Goal: Information Seeking & Learning: Learn about a topic

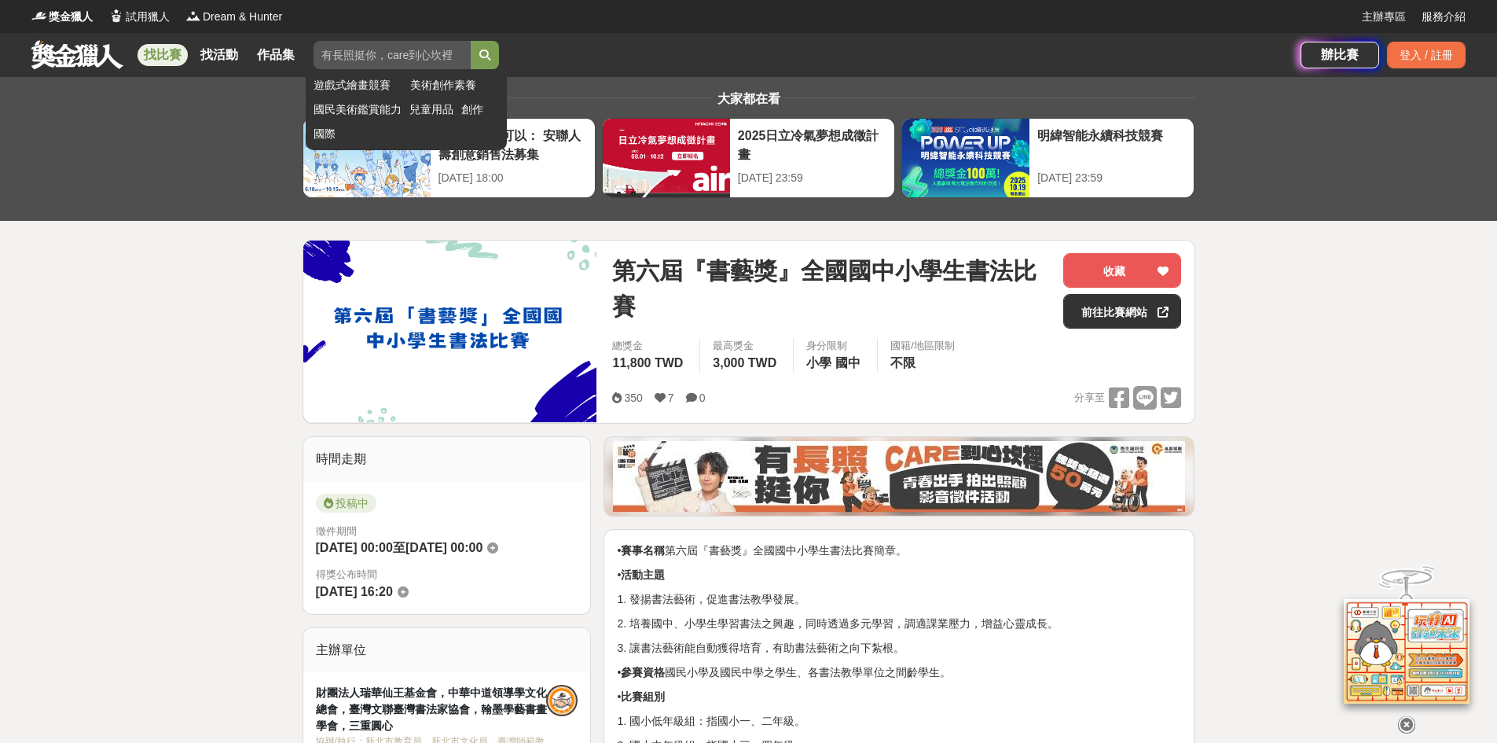
paste input "書法比賽"
type input "書法比賽"
click at [484, 52] on icon "submit" at bounding box center [484, 55] width 11 height 11
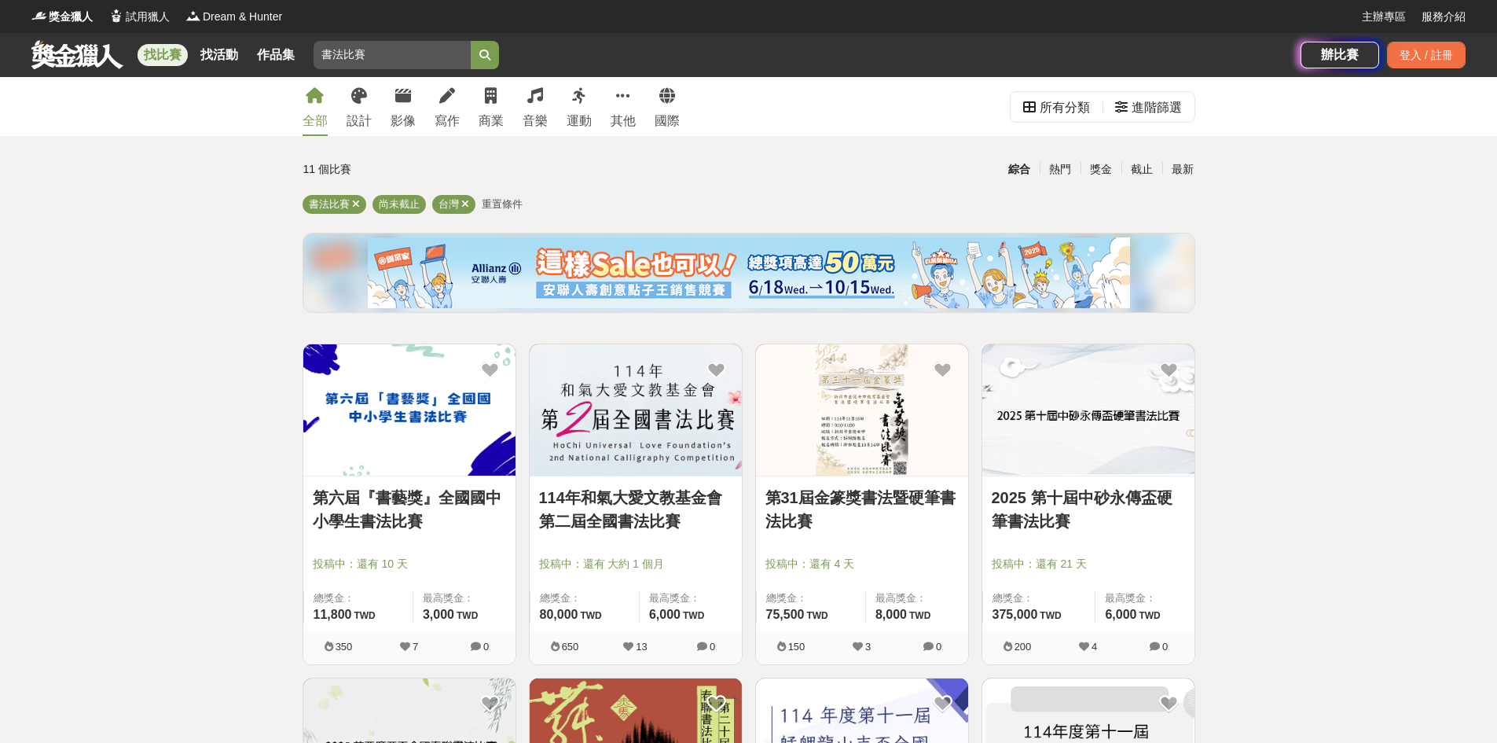
click at [1095, 399] on img at bounding box center [1088, 409] width 212 height 131
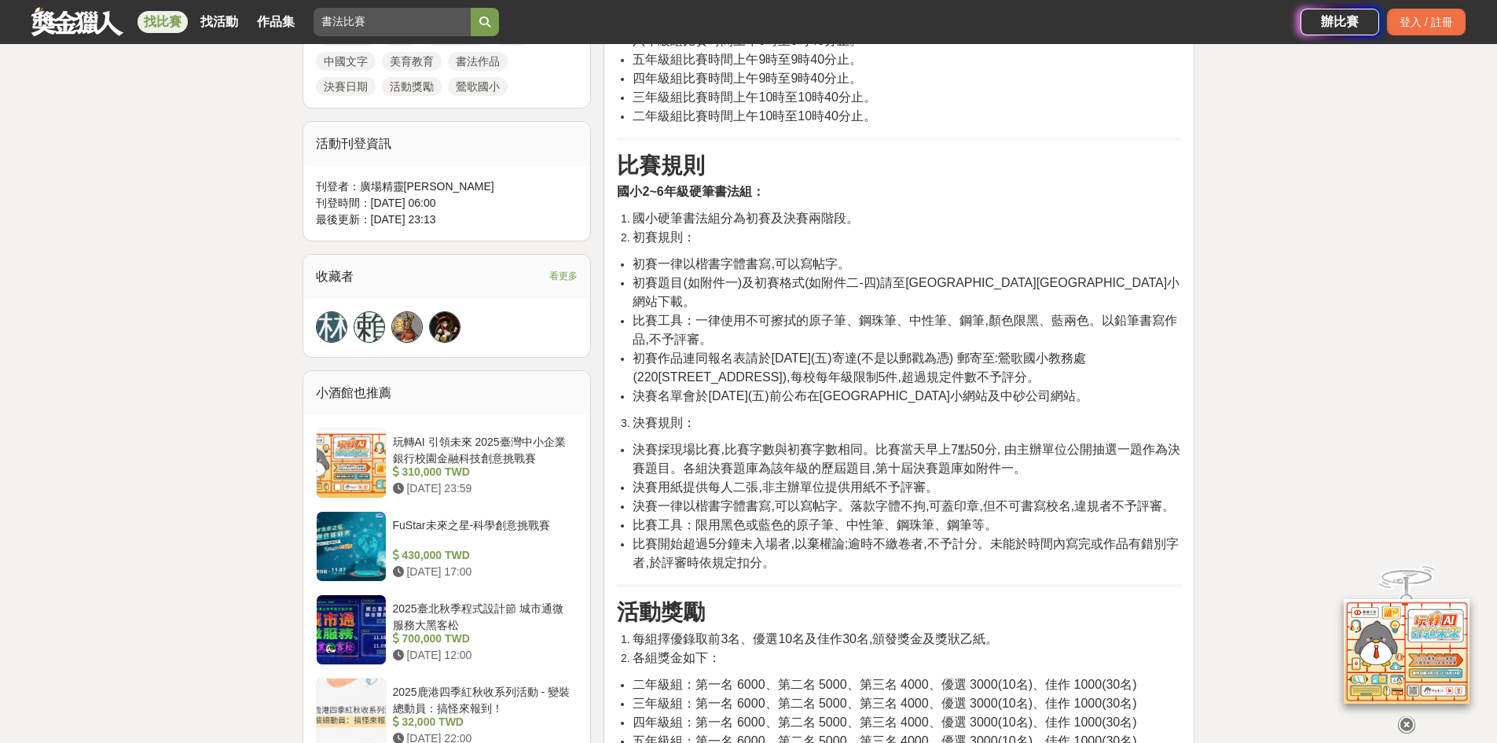
scroll to position [786, 0]
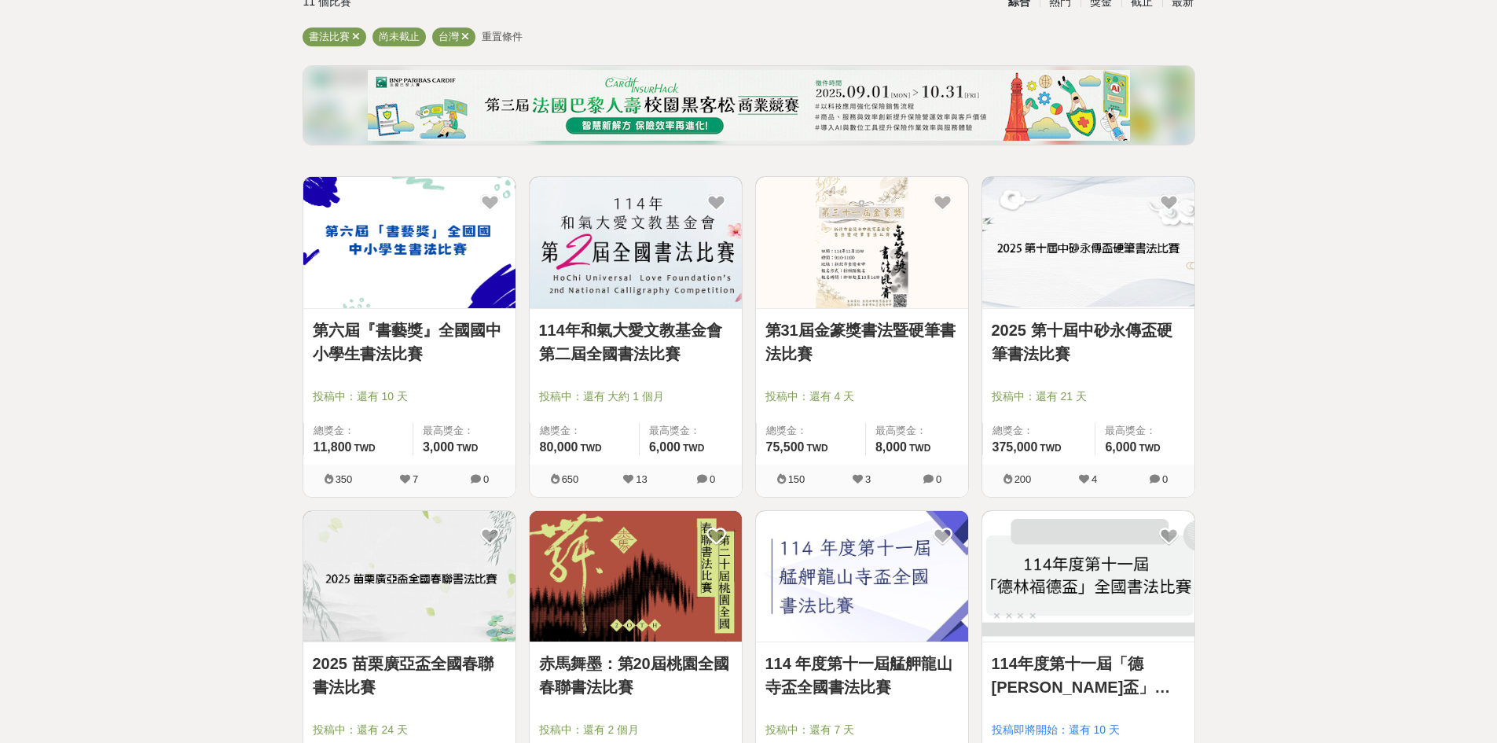
scroll to position [314, 0]
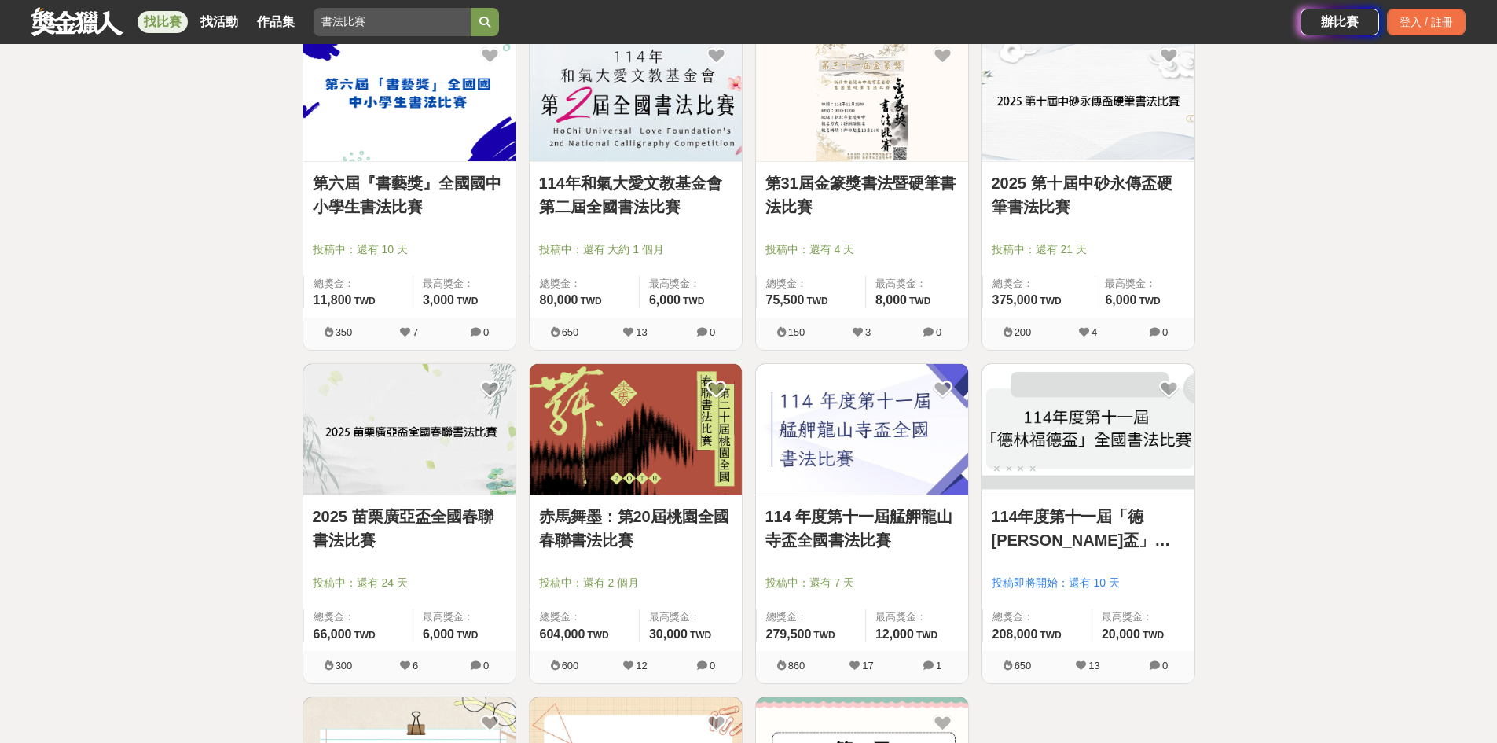
click at [445, 425] on img at bounding box center [409, 429] width 212 height 131
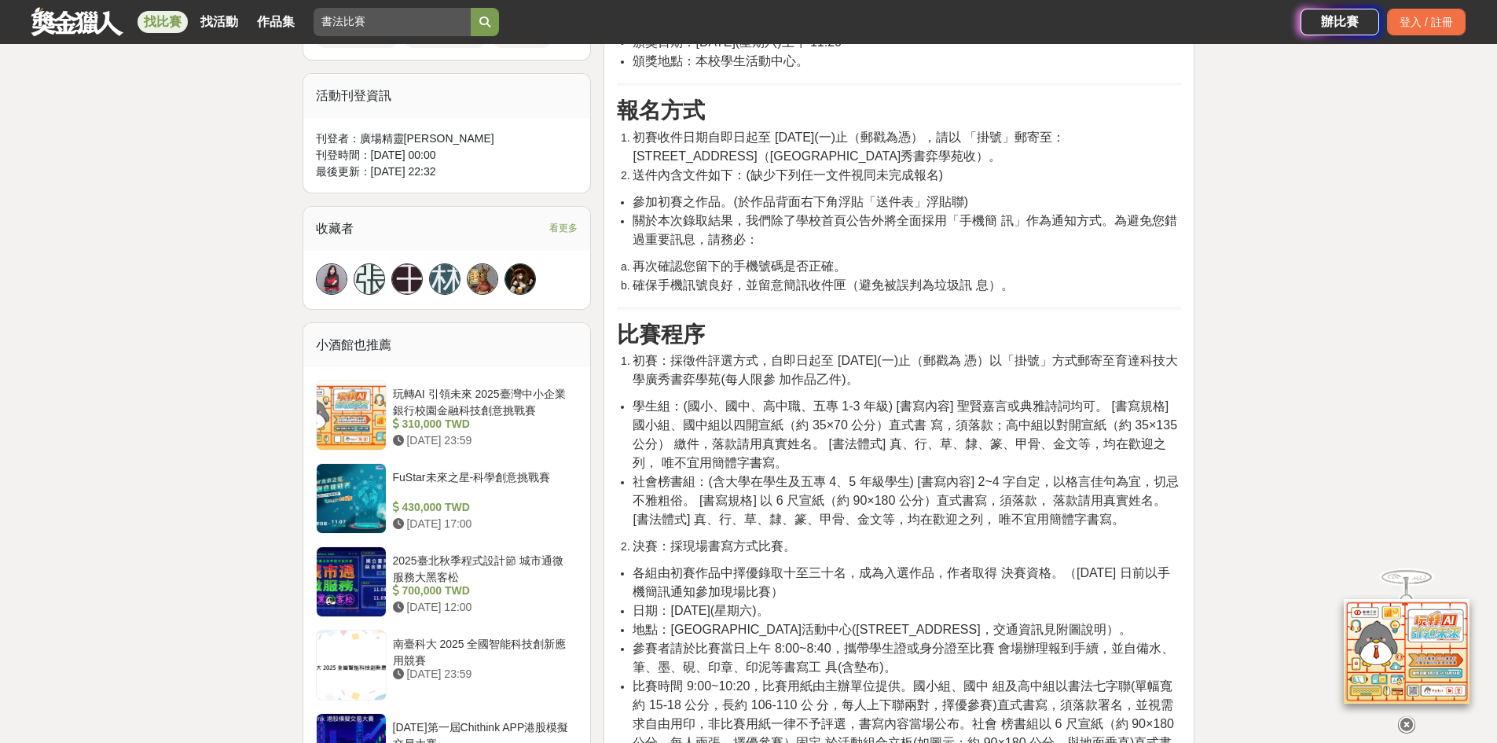
scroll to position [1100, 0]
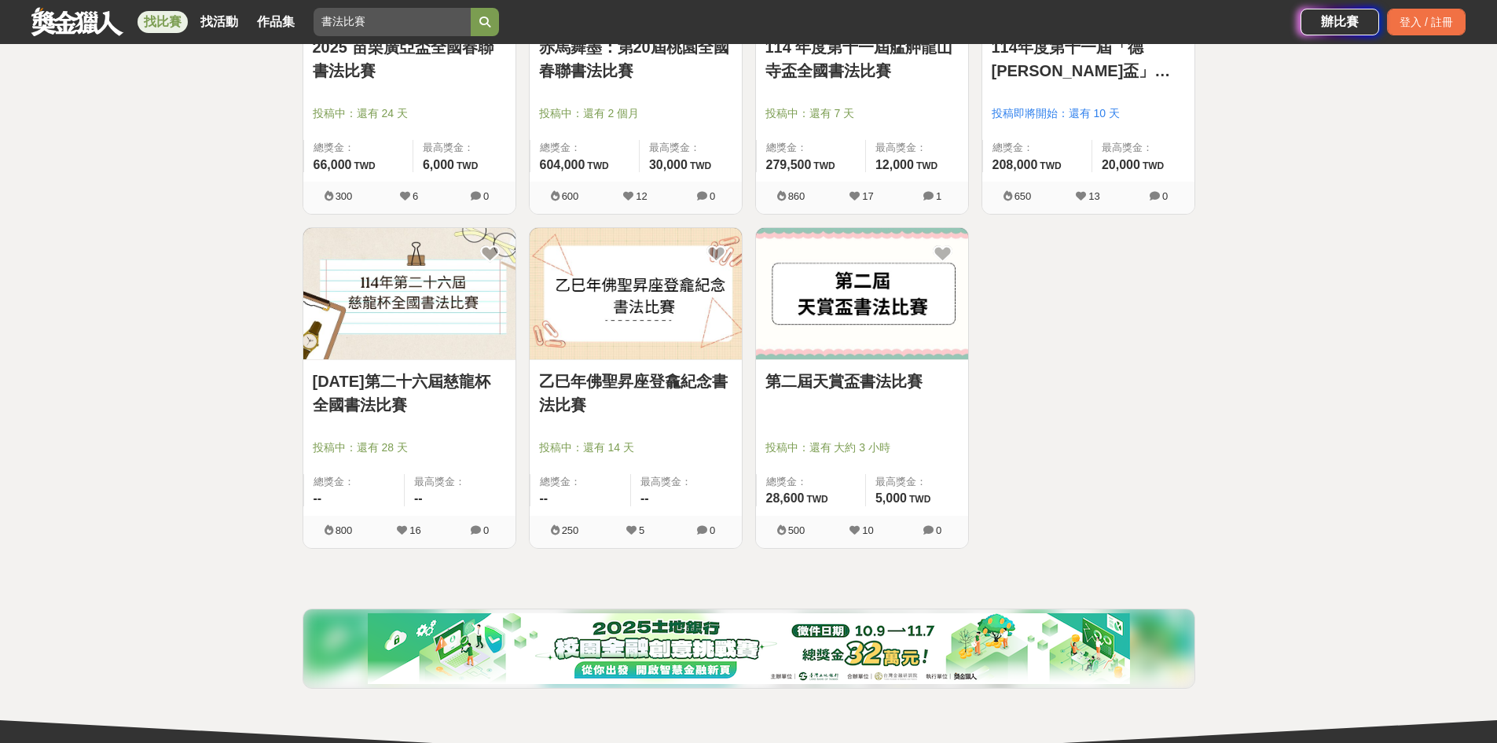
scroll to position [786, 0]
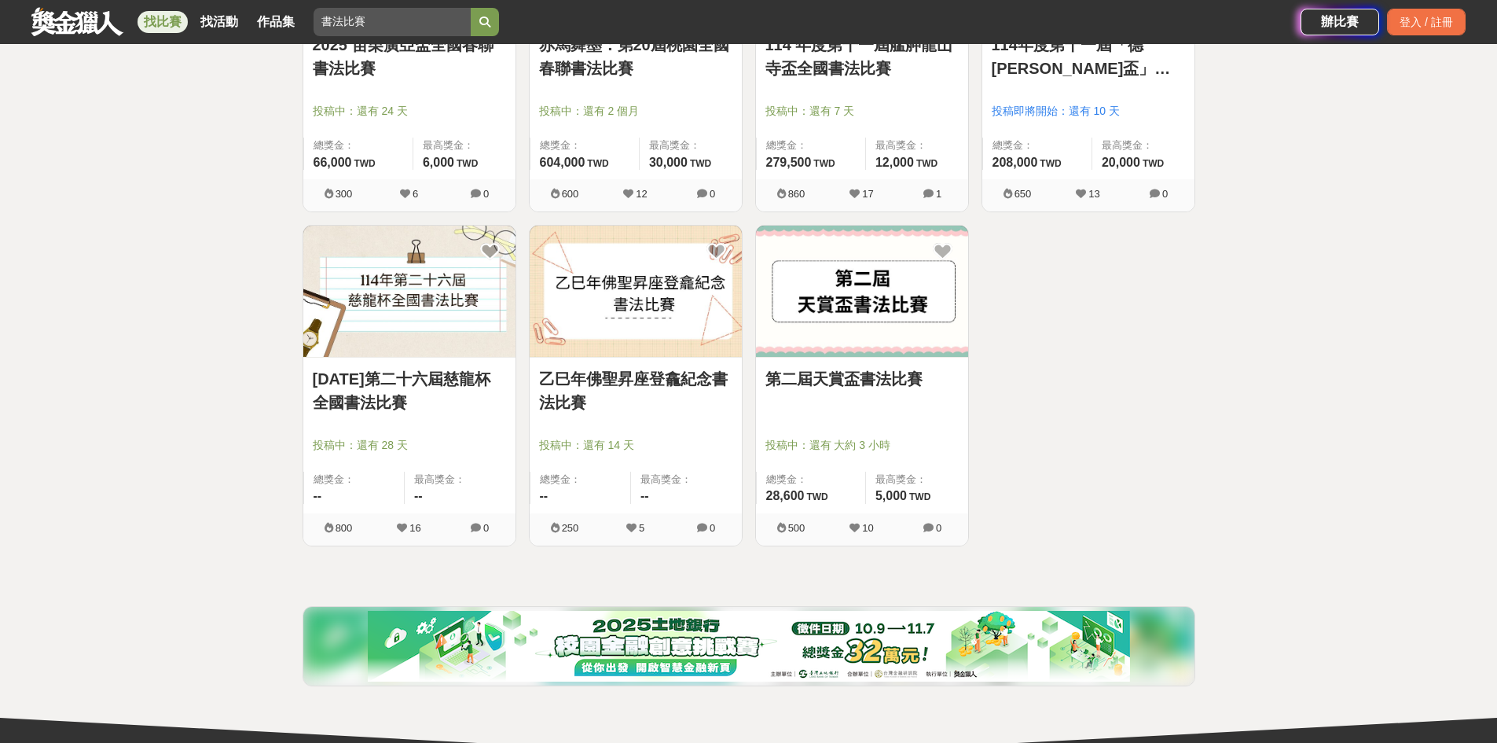
click at [701, 332] on img at bounding box center [636, 291] width 212 height 131
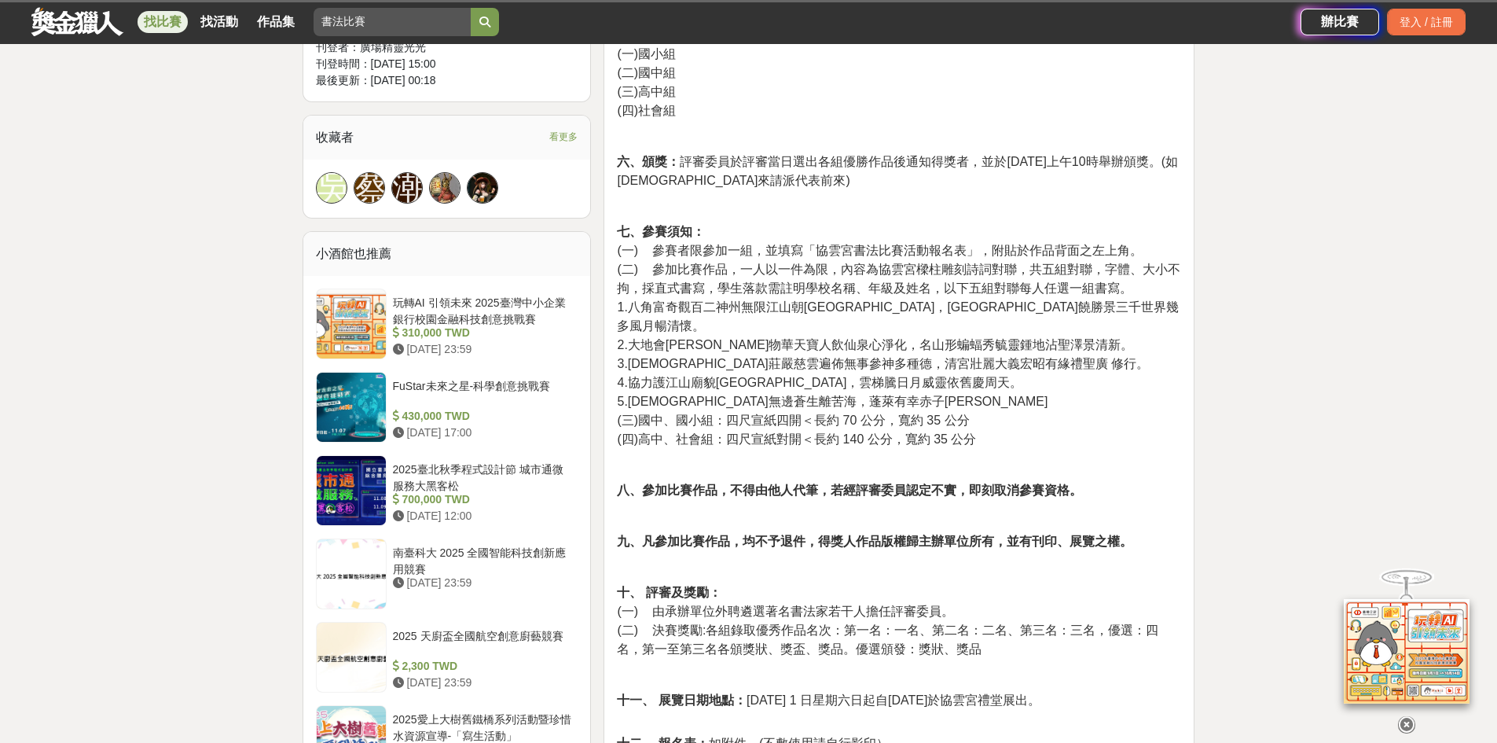
scroll to position [1100, 0]
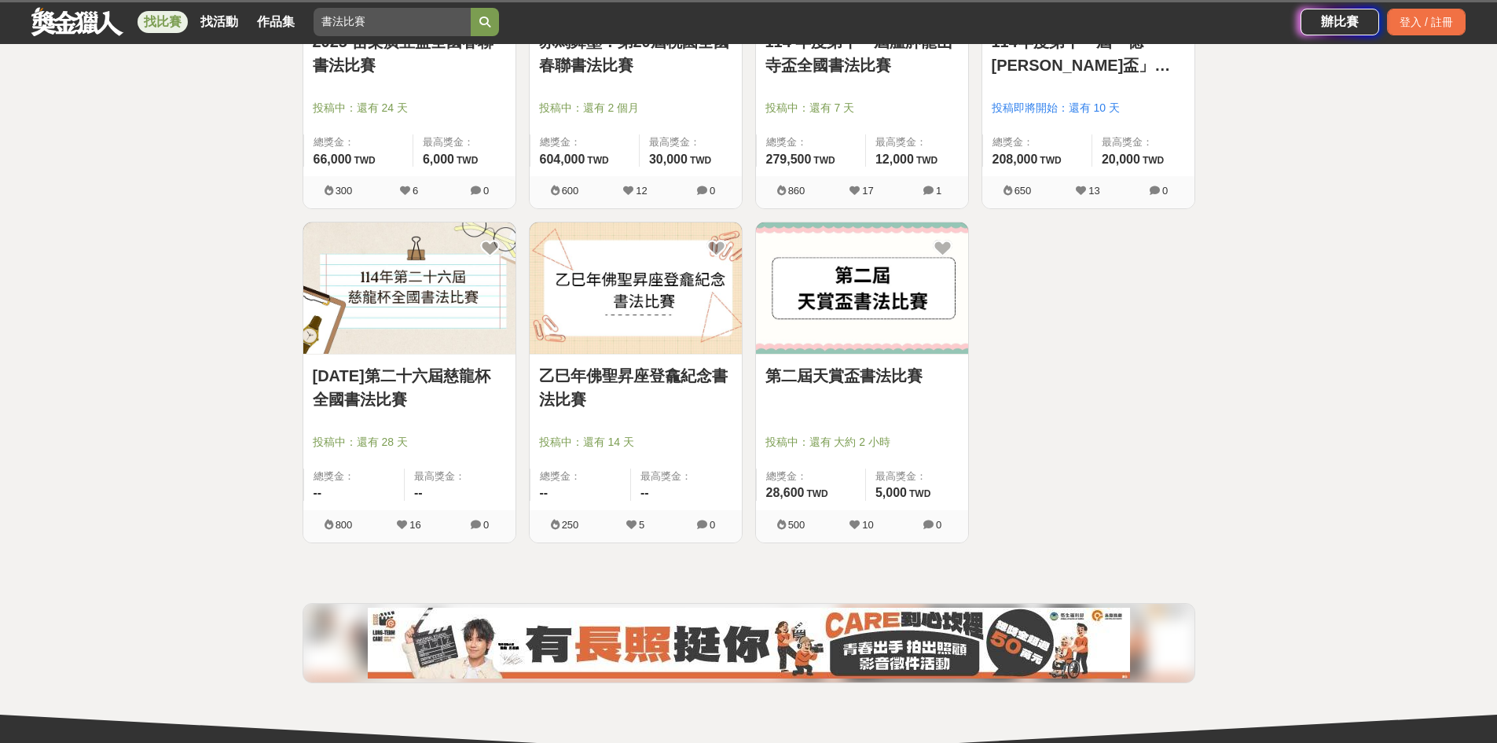
scroll to position [786, 0]
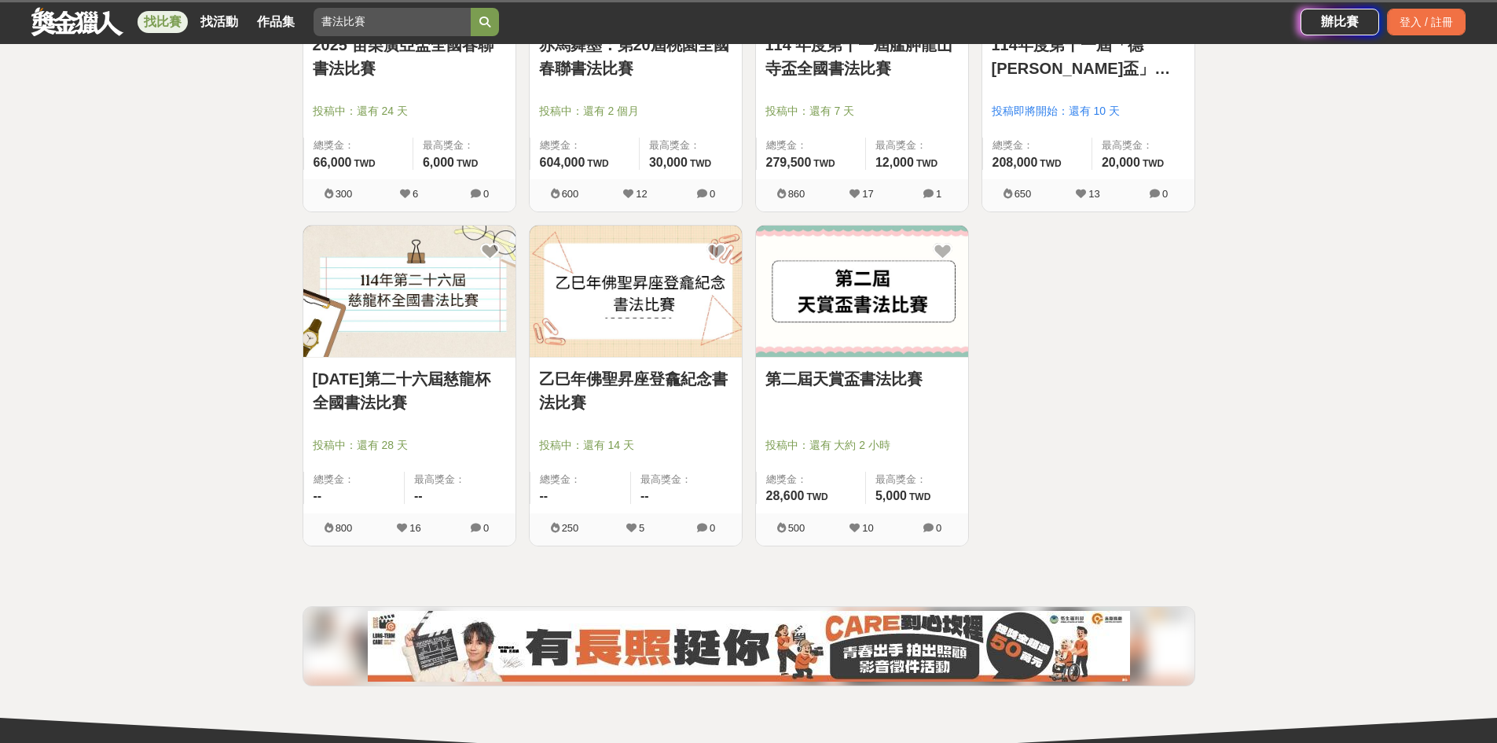
click at [849, 374] on link "第二屆天賞盃書法比賽" at bounding box center [862, 379] width 193 height 24
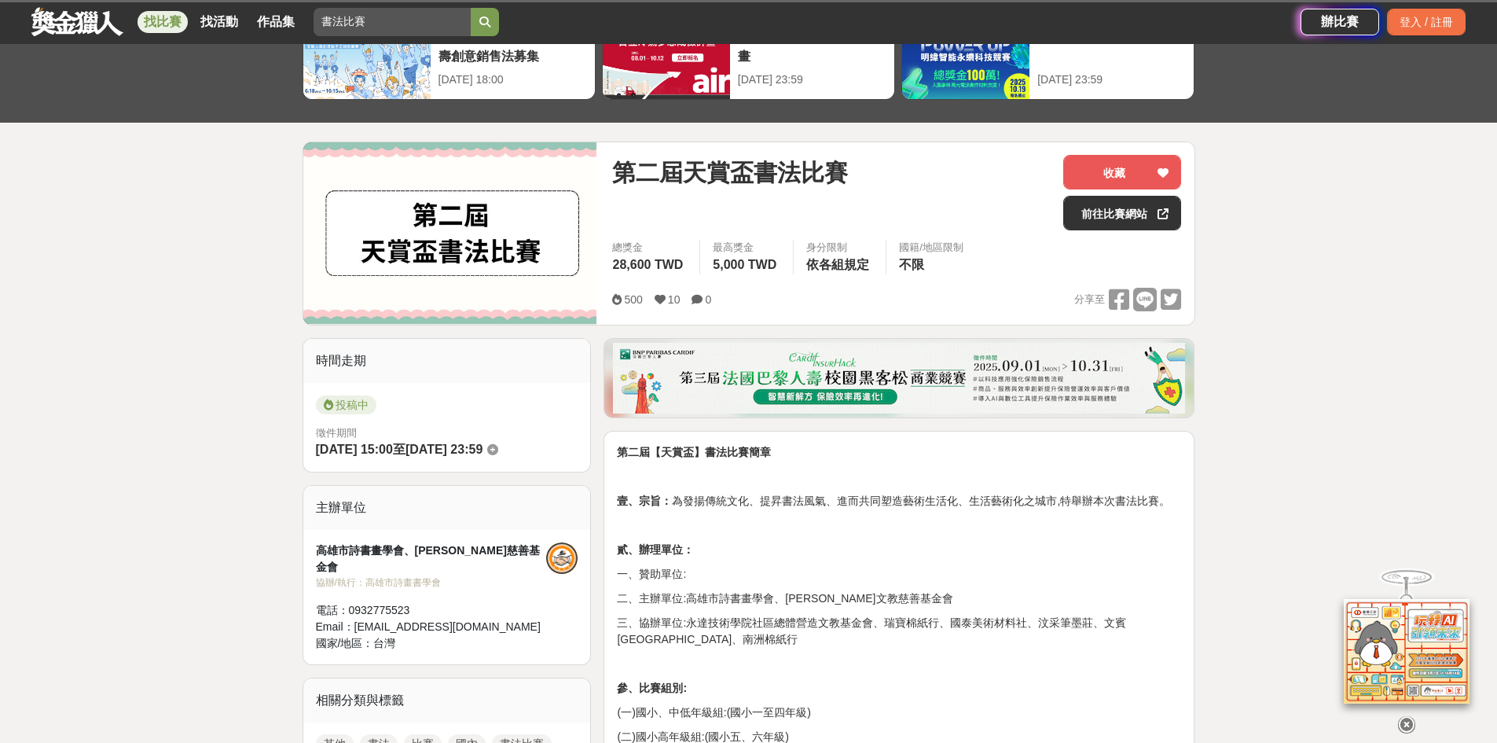
scroll to position [314, 0]
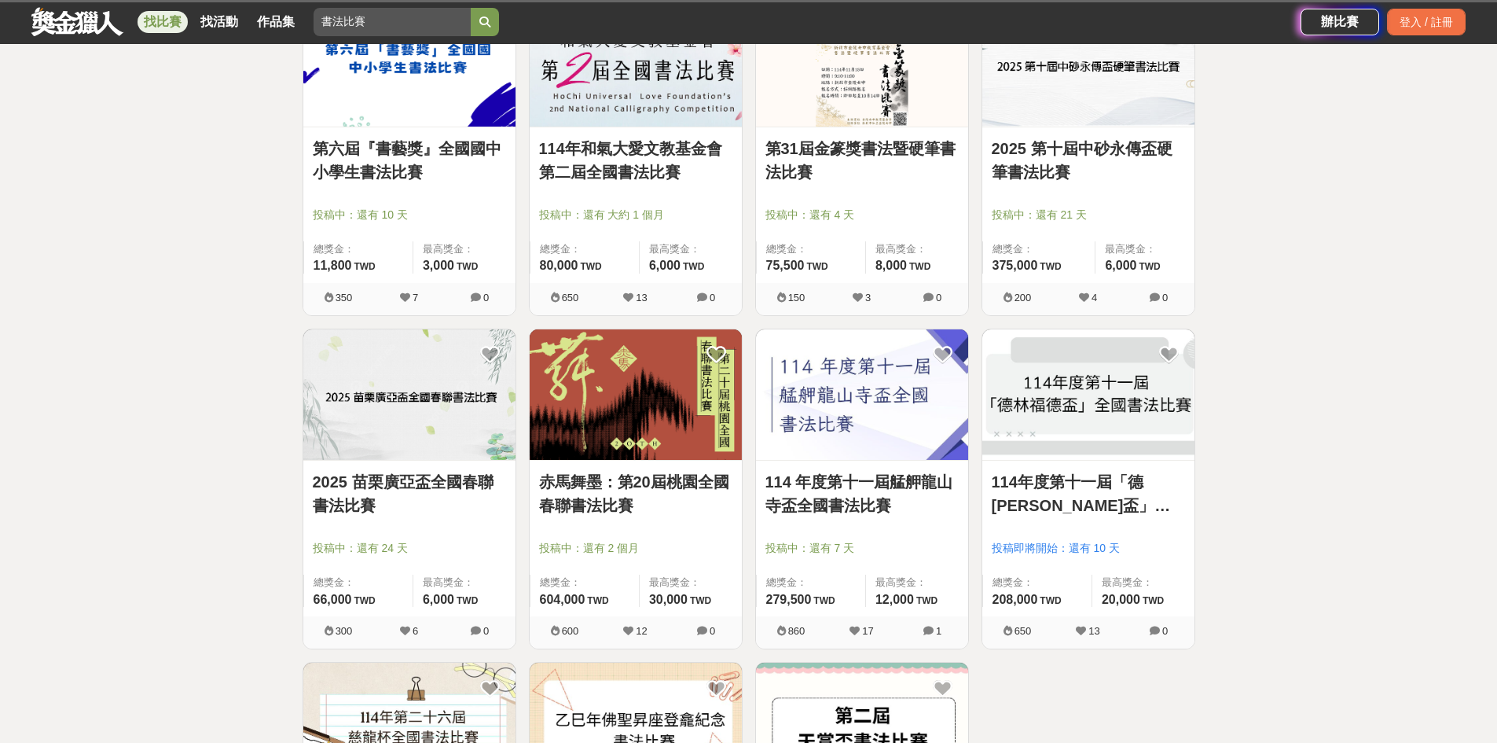
scroll to position [157, 0]
